Goal: Entertainment & Leisure: Browse casually

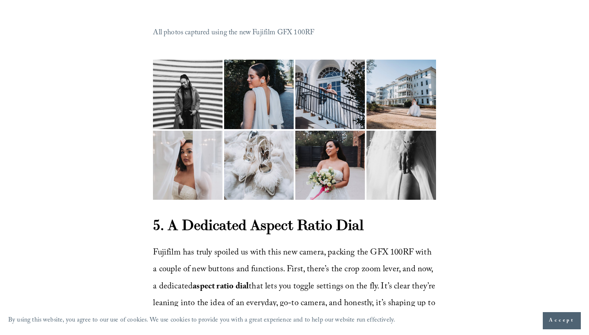
scroll to position [3109, 0]
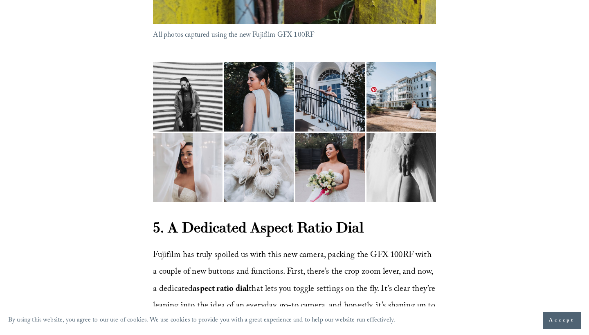
click at [417, 126] on img at bounding box center [401, 97] width 93 height 70
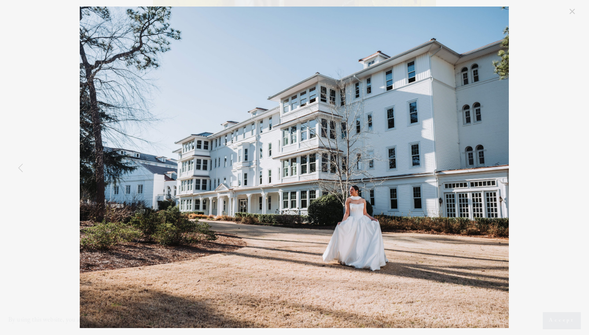
click at [22, 172] on link "Previous Item" at bounding box center [21, 168] width 18 height 18
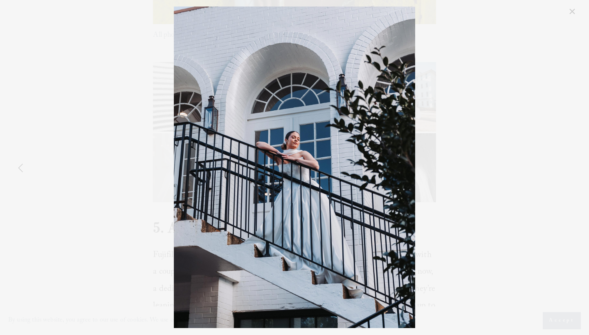
click at [22, 172] on link "Previous Item" at bounding box center [21, 168] width 18 height 18
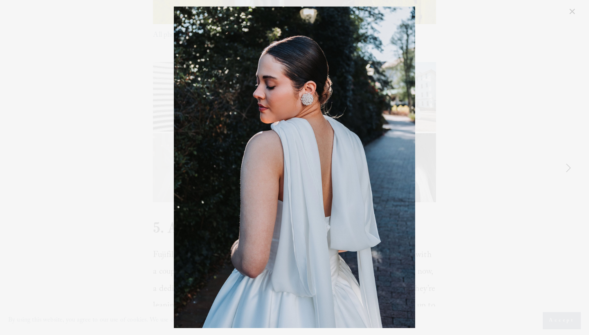
click at [570, 164] on link "Next Item" at bounding box center [568, 168] width 18 height 18
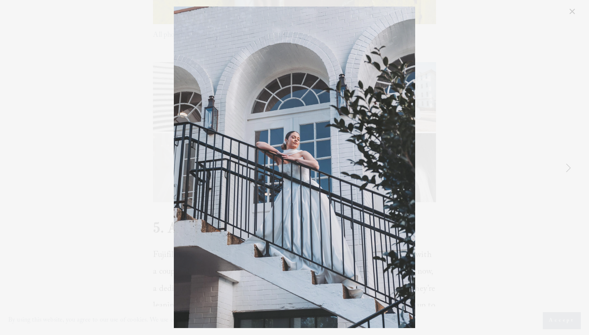
click at [570, 165] on link "Next Item" at bounding box center [568, 168] width 18 height 18
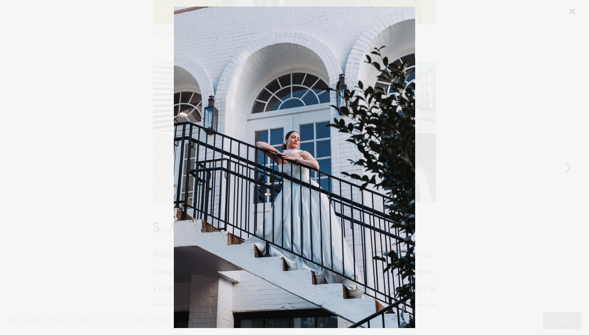
click at [566, 171] on link "Next Item" at bounding box center [568, 168] width 18 height 18
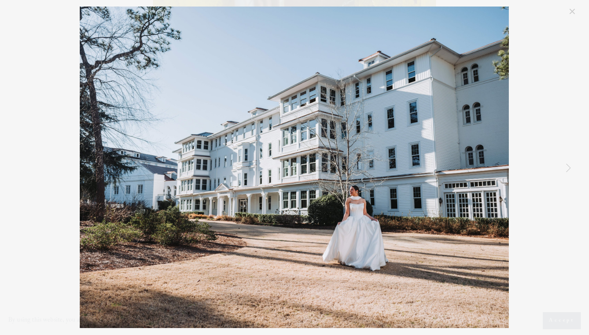
click at [566, 171] on link "Next Item" at bounding box center [568, 168] width 18 height 18
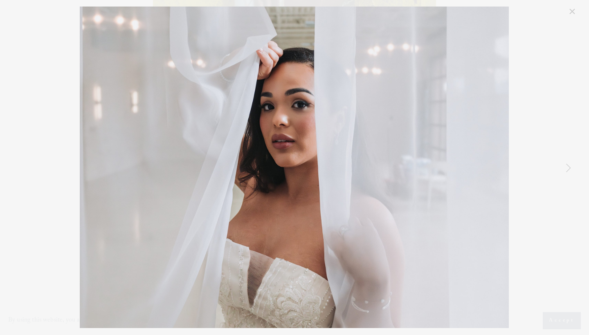
click at [566, 171] on link "Next Item" at bounding box center [568, 168] width 18 height 18
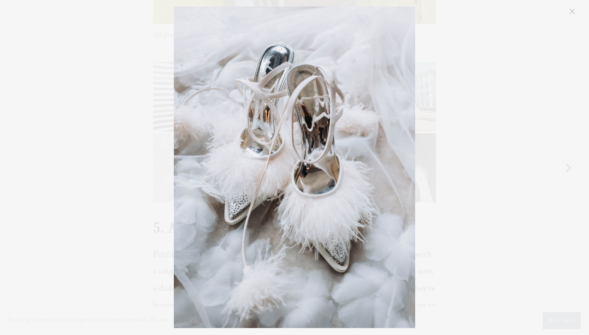
click at [566, 171] on link "Next Item" at bounding box center [568, 168] width 18 height 18
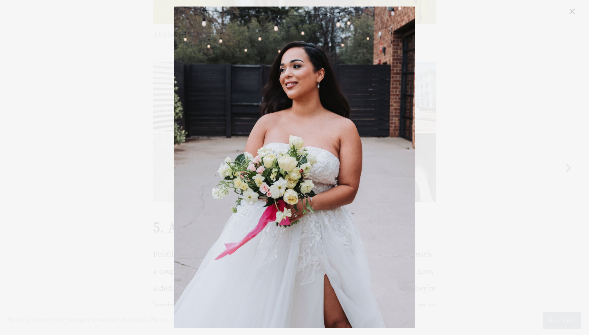
click at [566, 171] on link "Next Item" at bounding box center [568, 168] width 18 height 18
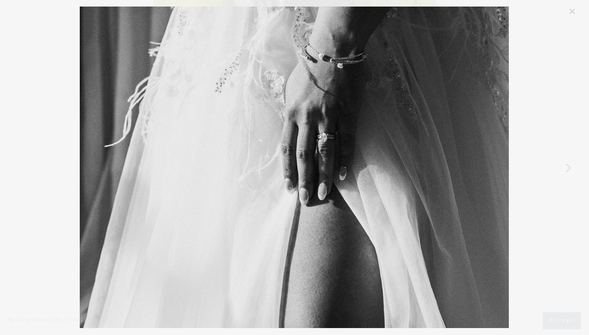
click at [566, 171] on link "Next Item" at bounding box center [568, 168] width 18 height 18
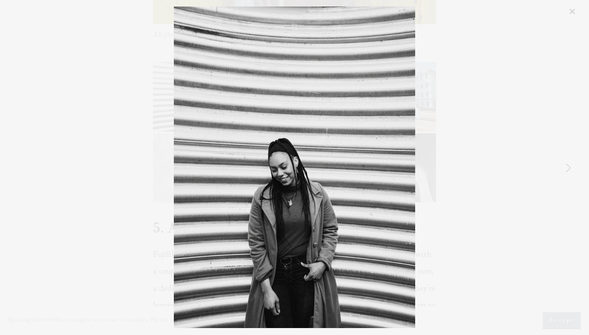
click at [566, 171] on link "Next Item" at bounding box center [568, 168] width 18 height 18
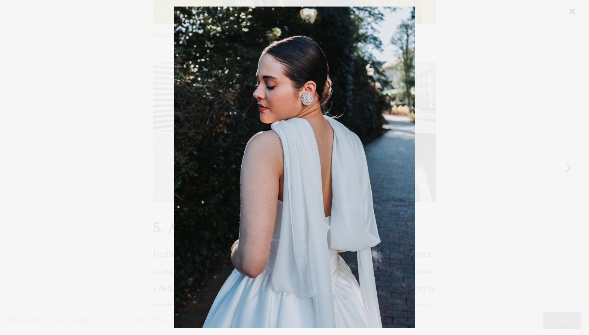
click at [566, 171] on link "Next Item" at bounding box center [568, 168] width 18 height 18
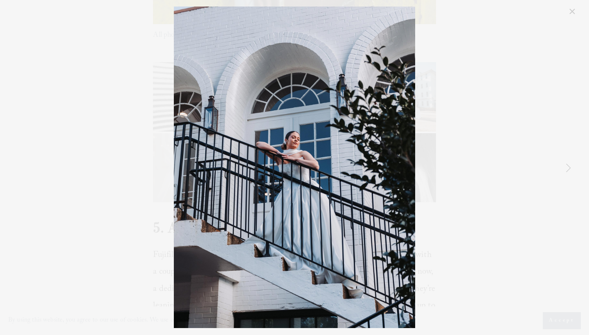
click at [573, 7] on link "Close" at bounding box center [572, 12] width 10 height 10
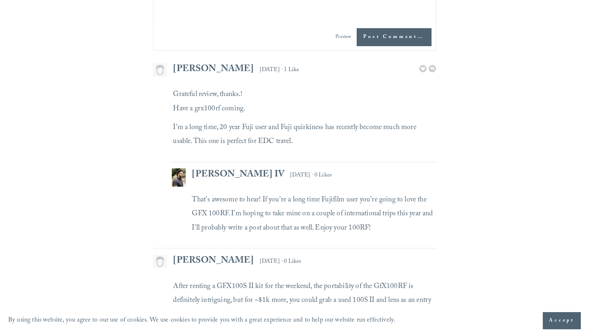
scroll to position [4273, 0]
